Goal: Task Accomplishment & Management: Manage account settings

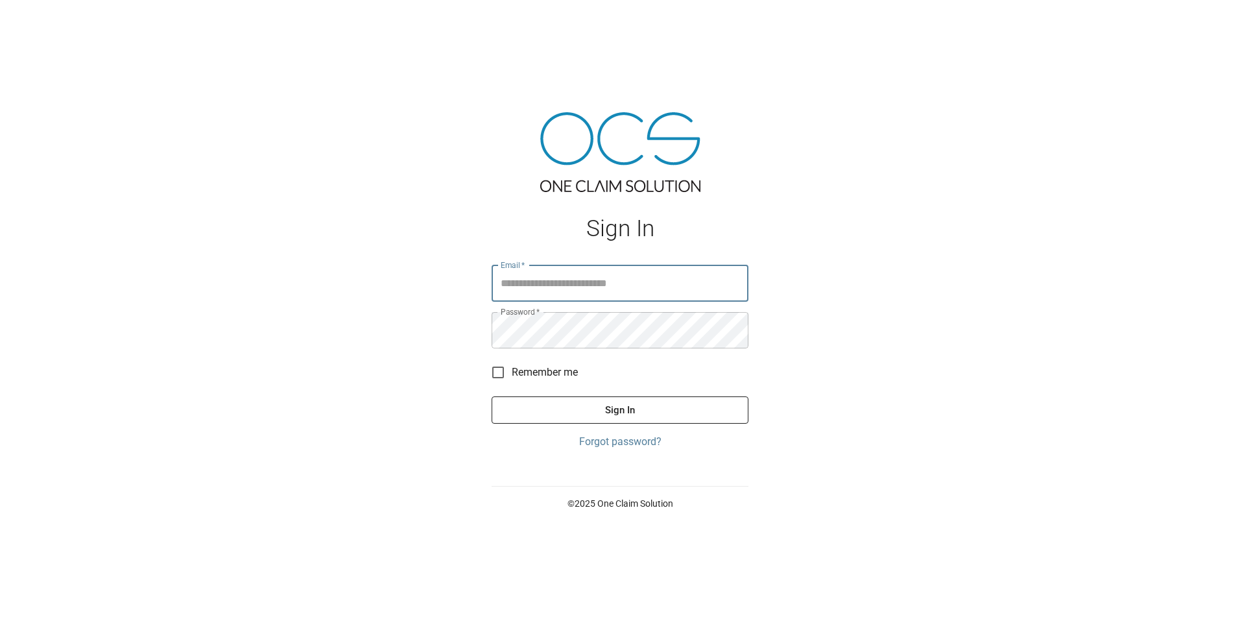
type input "**********"
click at [619, 409] on button "Sign In" at bounding box center [620, 409] width 257 height 27
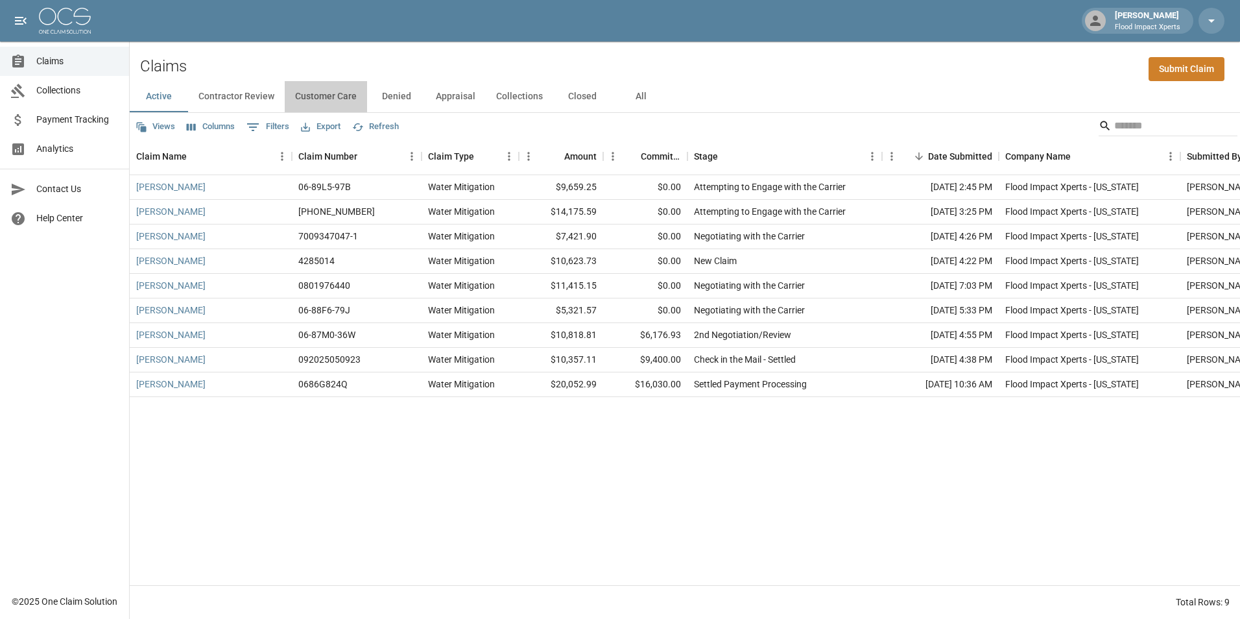
click at [358, 101] on button "Customer Care" at bounding box center [326, 96] width 82 height 31
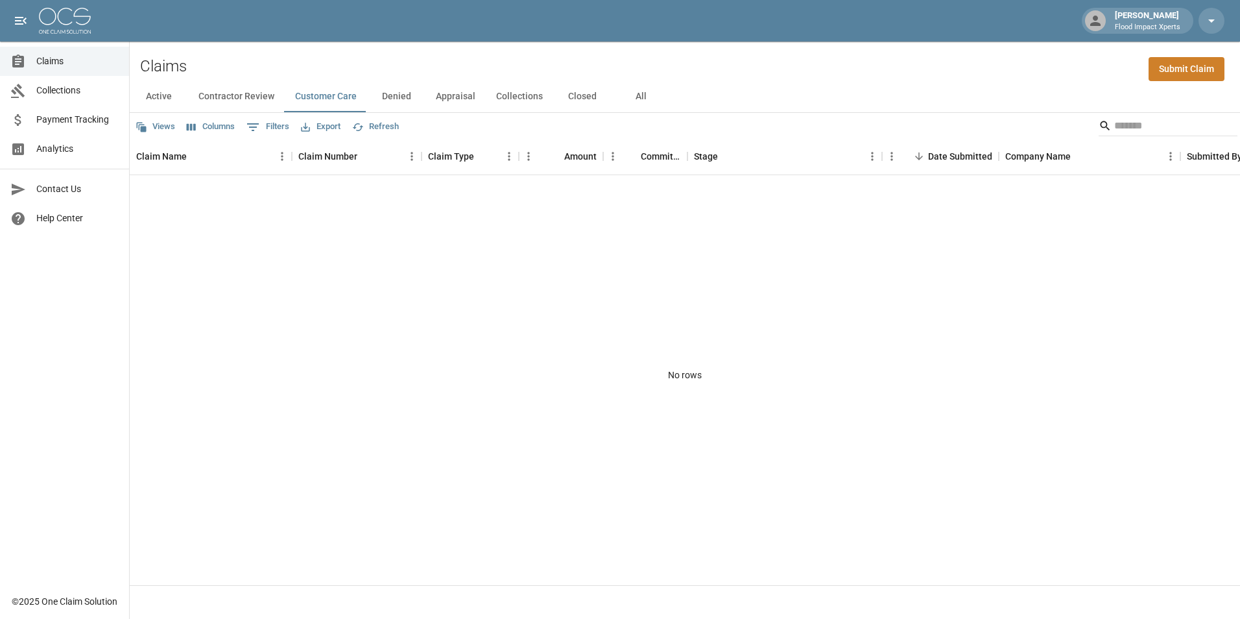
click at [243, 101] on button "Contractor Review" at bounding box center [236, 96] width 97 height 31
click at [469, 93] on button "Appraisal" at bounding box center [456, 96] width 60 height 31
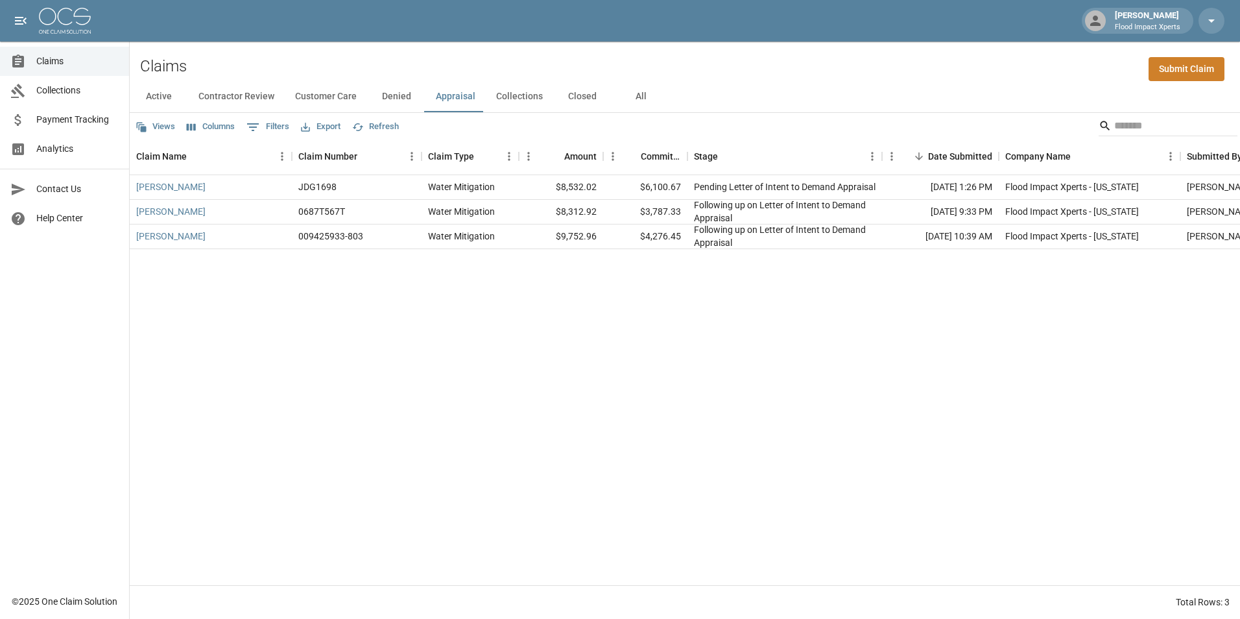
click at [511, 97] on button "Collections" at bounding box center [519, 96] width 67 height 31
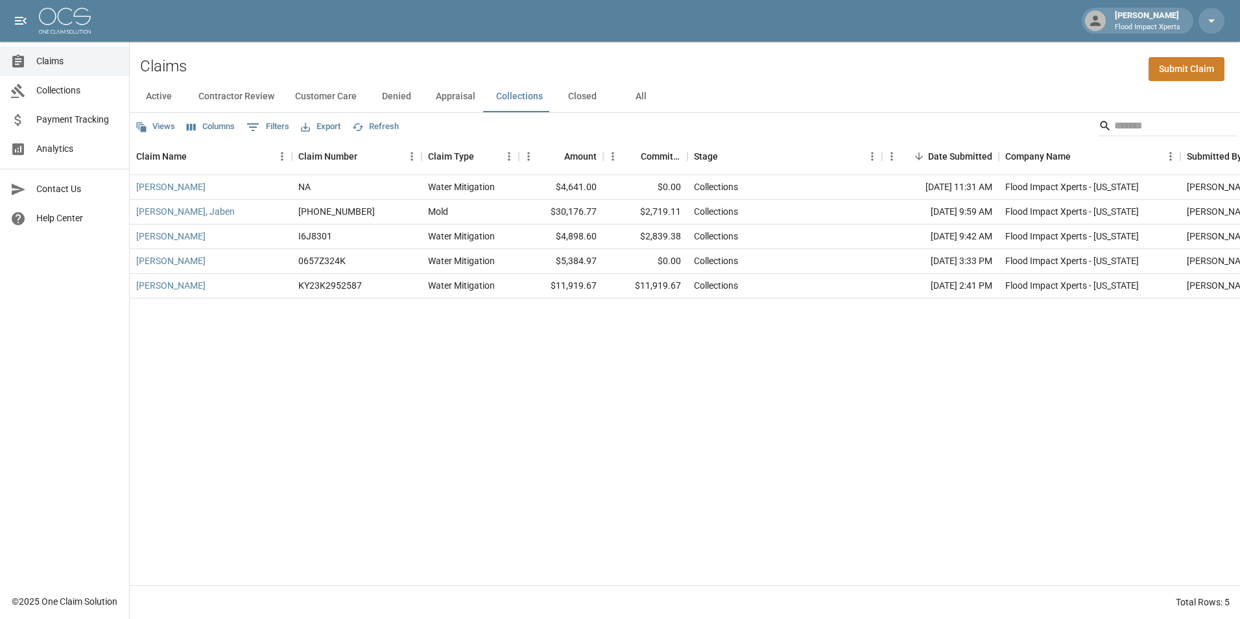
click at [176, 88] on button "Active" at bounding box center [159, 96] width 58 height 31
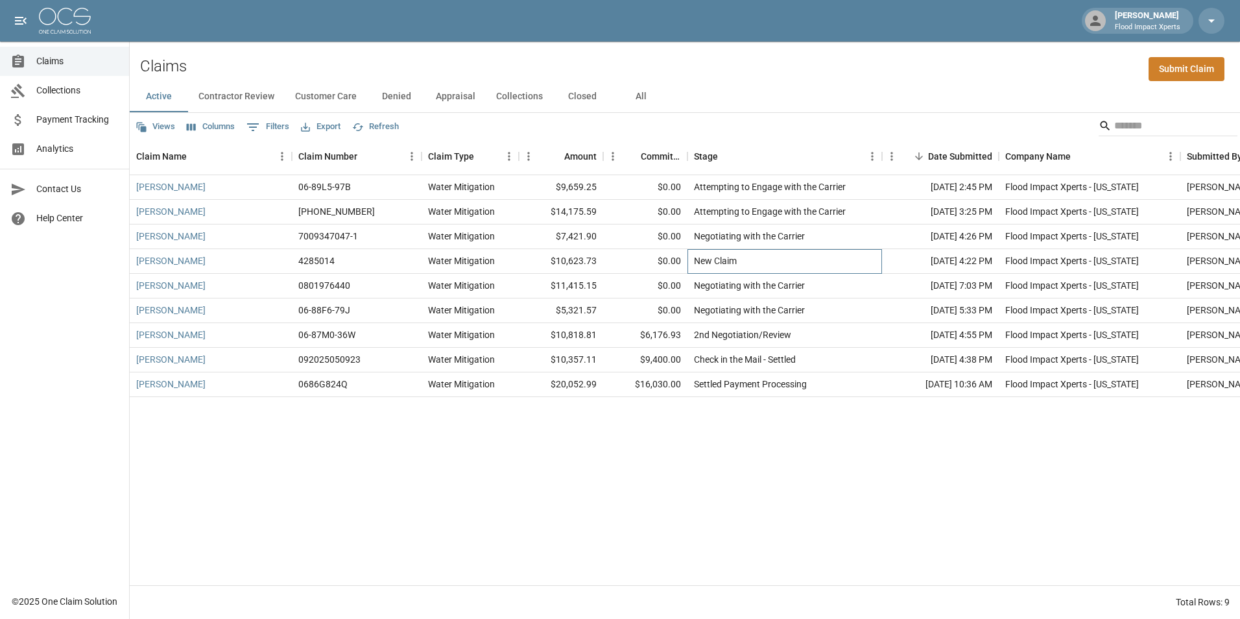
click at [778, 259] on div "New Claim" at bounding box center [785, 261] width 195 height 25
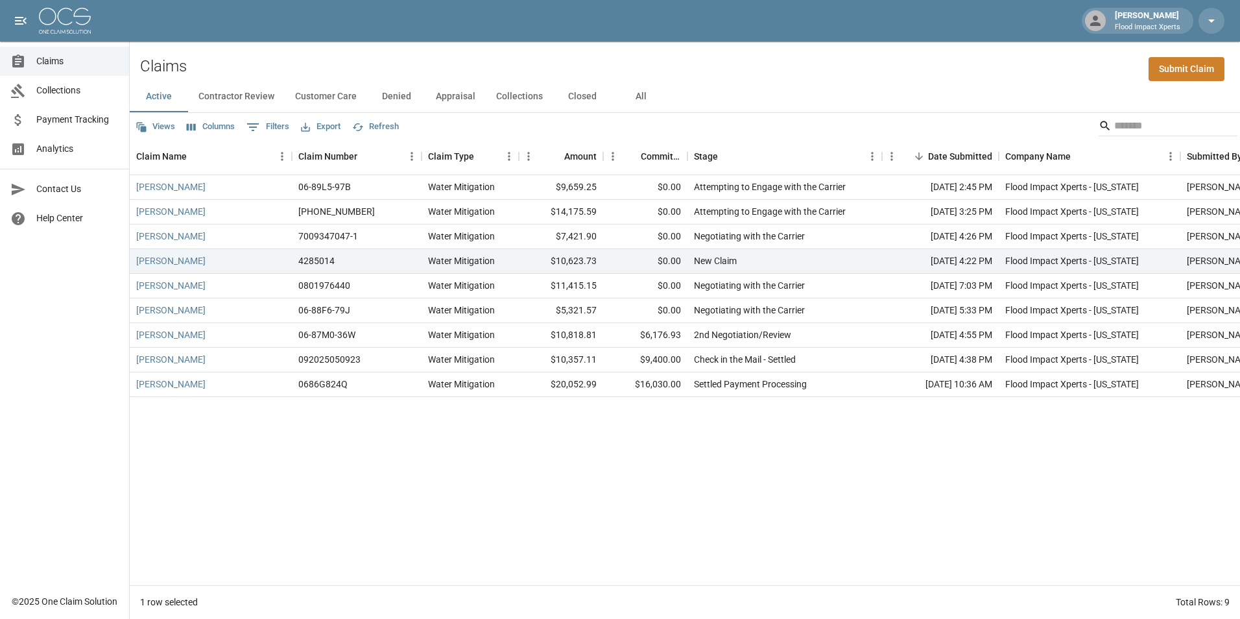
click at [801, 460] on div "Kathryn Williams 06-89L5-97B Water Mitigation $9,659.25 $0.00 Attempting to Eng…" at bounding box center [736, 380] width 1213 height 410
click at [168, 257] on link "[PERSON_NAME]" at bounding box center [170, 260] width 69 height 13
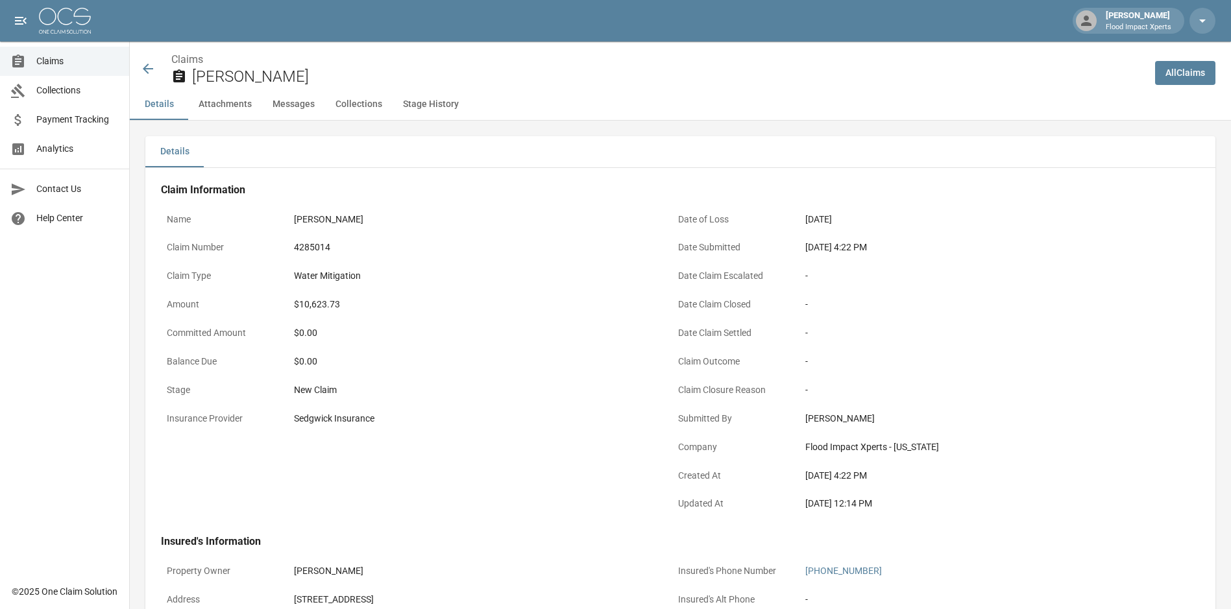
click at [141, 64] on icon at bounding box center [148, 69] width 16 height 16
